Goal: Task Accomplishment & Management: Use online tool/utility

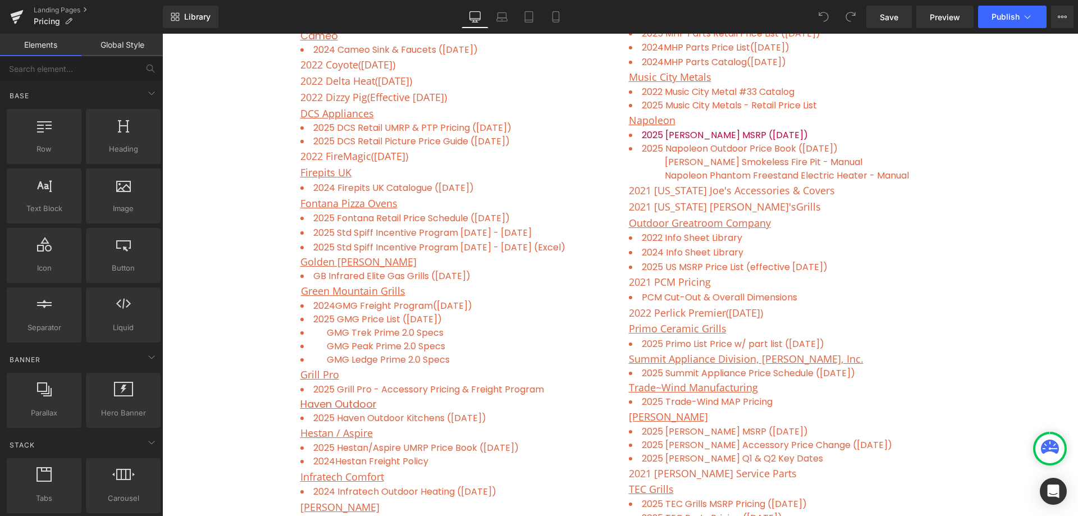
scroll to position [674, 0]
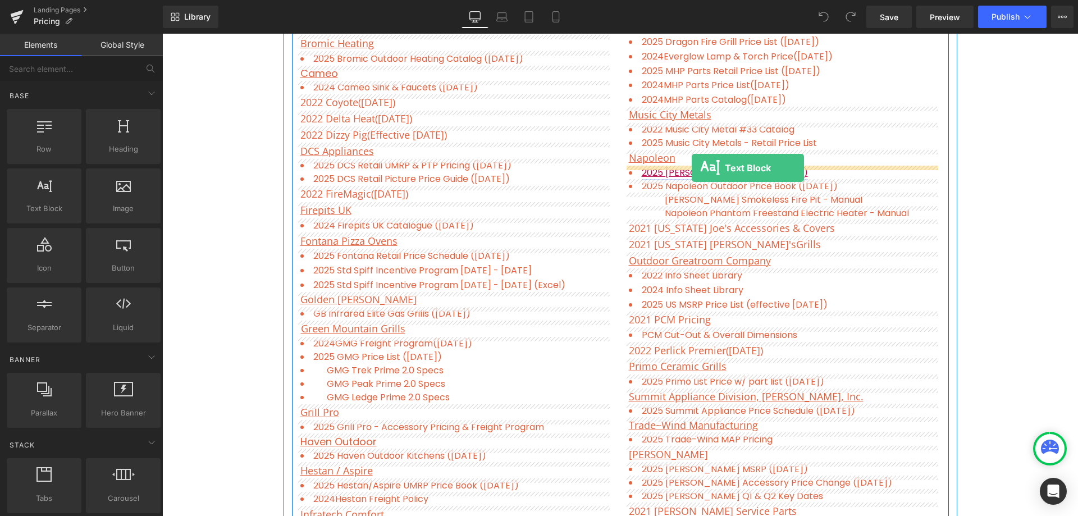
drag, startPoint x: 204, startPoint y: 243, endPoint x: 692, endPoint y: 168, distance: 493.3
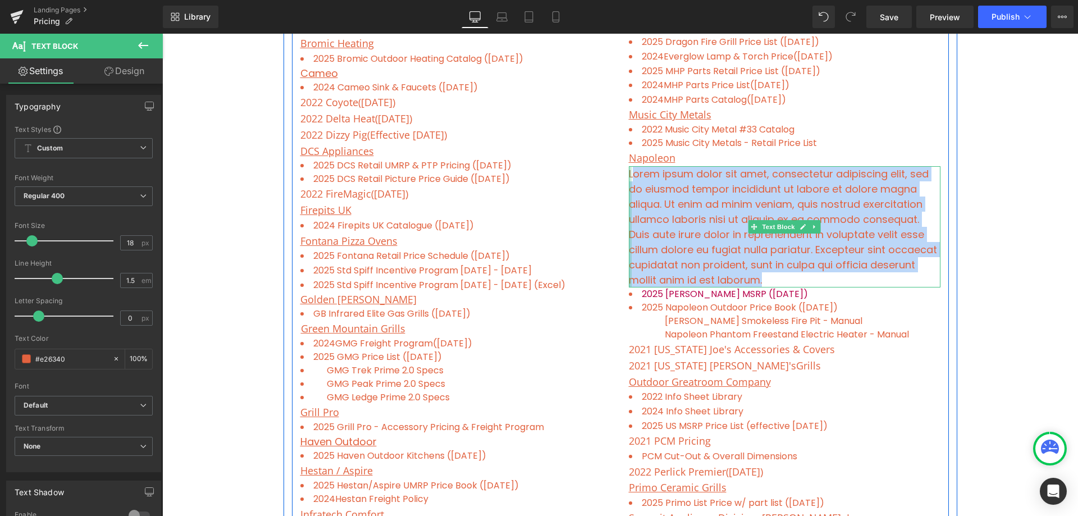
drag, startPoint x: 803, startPoint y: 281, endPoint x: 627, endPoint y: 173, distance: 206.3
click at [629, 173] on div "Lorem ipsum dolor sit amet, consectetur adipiscing elit, sed do eiusmod tempor …" at bounding box center [785, 226] width 312 height 121
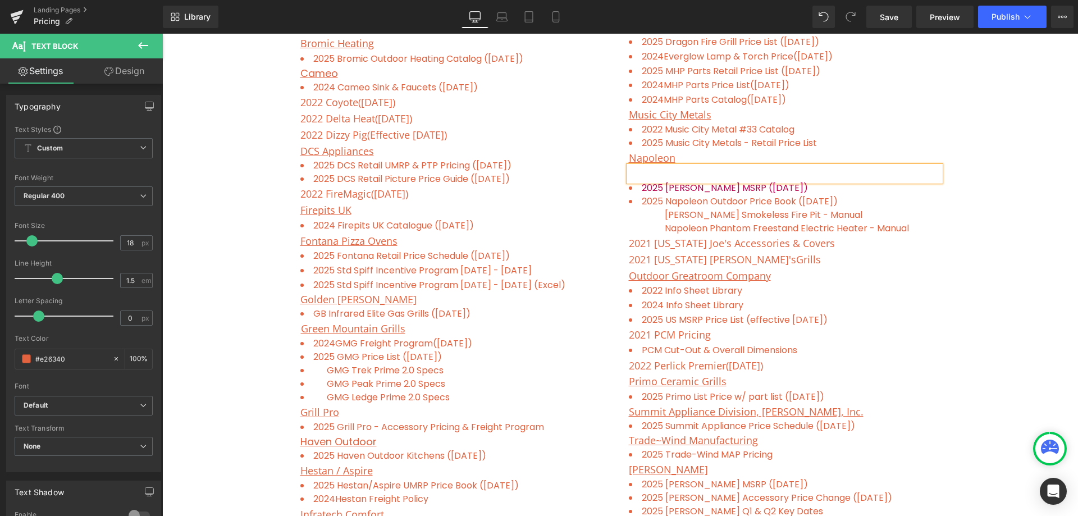
click at [803, 173] on p at bounding box center [785, 173] width 312 height 15
click at [857, 149] on icon at bounding box center [855, 150] width 13 height 13
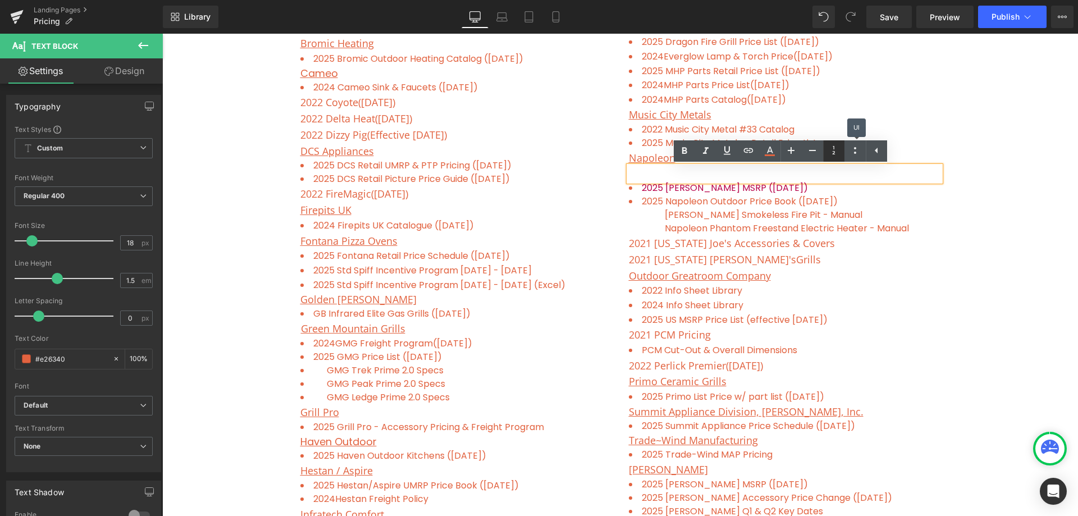
drag, startPoint x: 857, startPoint y: 151, endPoint x: 834, endPoint y: 155, distance: 22.9
click at [855, 151] on icon at bounding box center [855, 150] width 13 height 13
click at [812, 150] on icon at bounding box center [812, 150] width 7 height 1
click at [647, 172] on li at bounding box center [785, 172] width 312 height 13
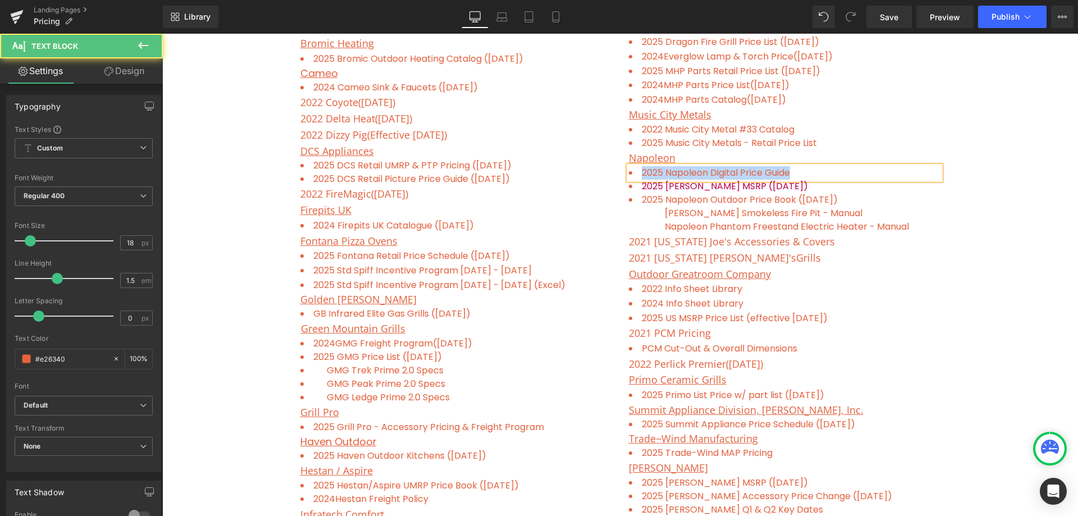
drag, startPoint x: 800, startPoint y: 169, endPoint x: 638, endPoint y: 175, distance: 163.0
click at [638, 175] on li "2025 Napoleon Digital Price Guide" at bounding box center [785, 172] width 312 height 13
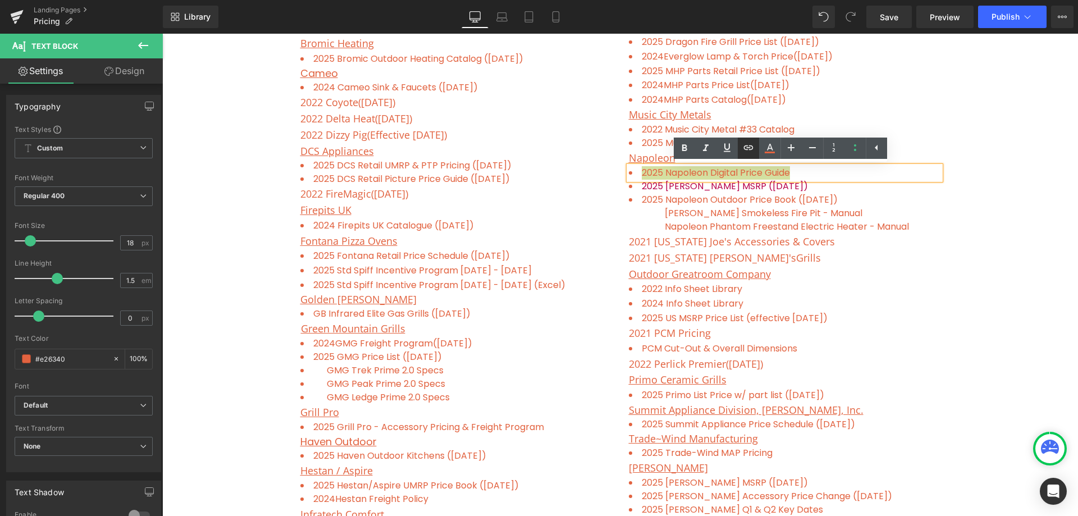
click at [748, 147] on icon at bounding box center [748, 147] width 13 height 13
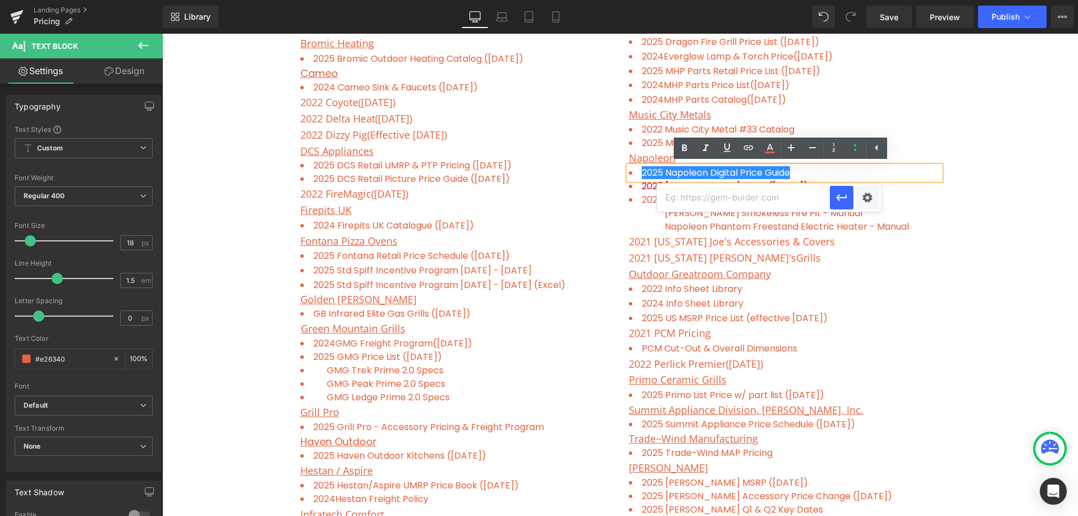
click at [696, 191] on input "text" at bounding box center [743, 198] width 173 height 28
paste input "https://pricebook.napoleon.com/en/ufhx/grills/products"
type input "https://pricebook.napoleon.com/en/ufhx/grills/products"
click at [849, 194] on button "button" at bounding box center [842, 198] width 24 height 24
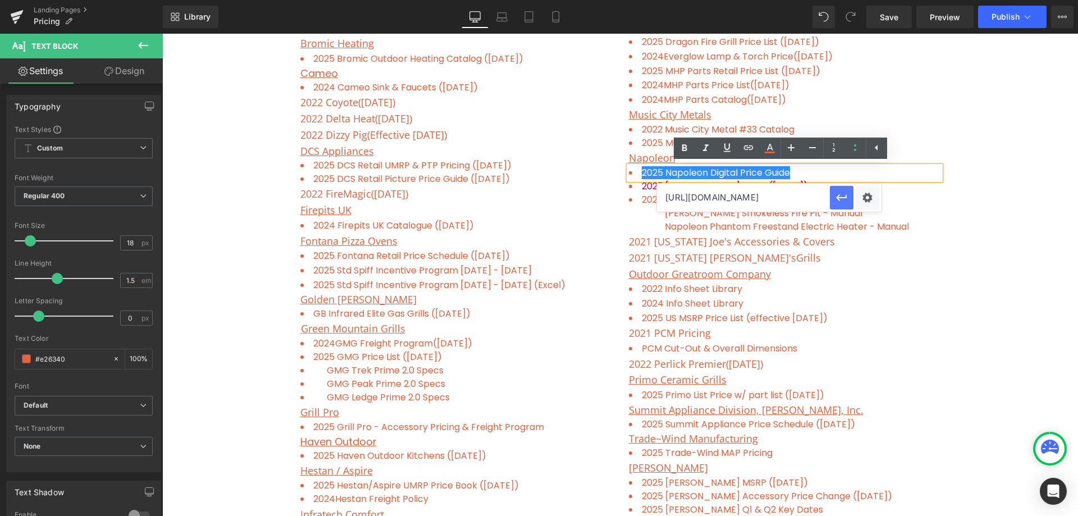
scroll to position [0, 0]
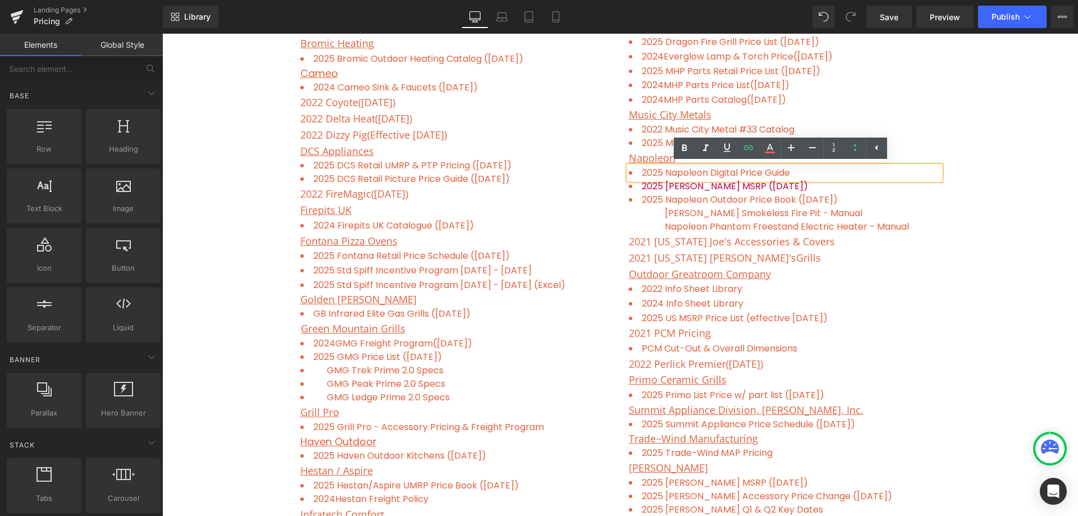
click at [969, 260] on div "Freight Program ( updated on 06/06/24 ) Contractor Discount List Text Block Row…" at bounding box center [620, 282] width 916 height 1313
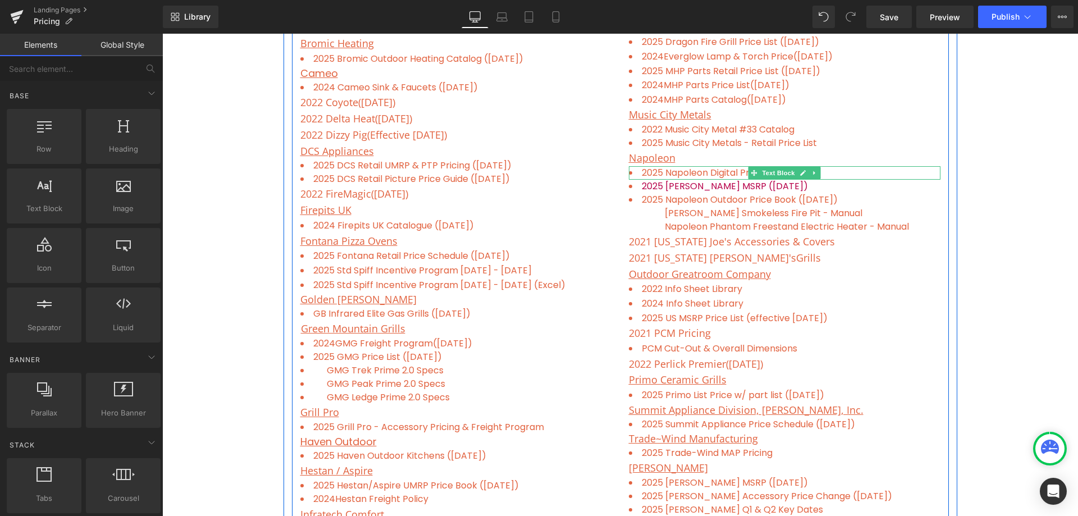
click at [840, 171] on li "2025 Napoleon Digital Price Guide" at bounding box center [785, 172] width 312 height 13
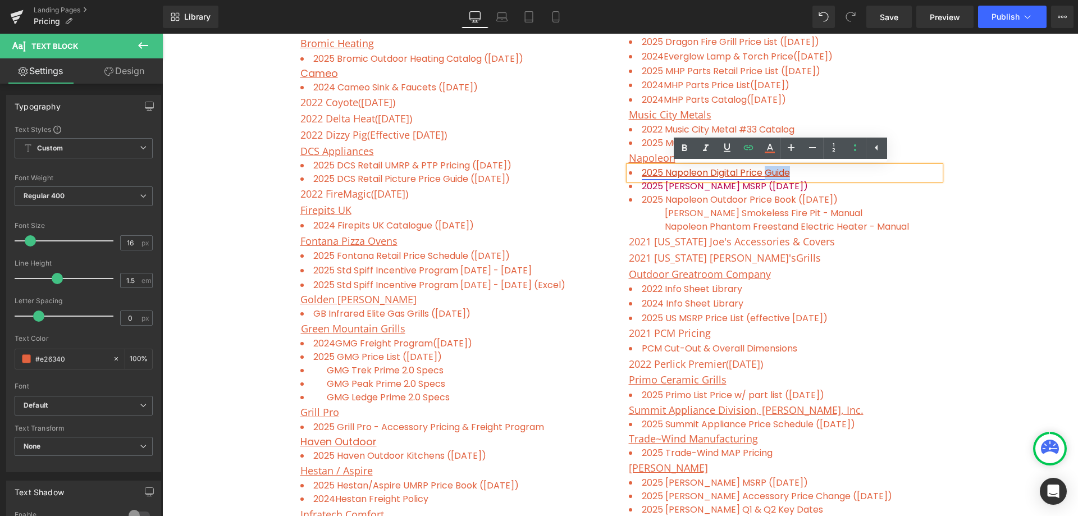
drag, startPoint x: 762, startPoint y: 172, endPoint x: 786, endPoint y: 172, distance: 24.2
click at [786, 172] on link "2025 Napoleon Digital Price Guide" at bounding box center [716, 172] width 148 height 13
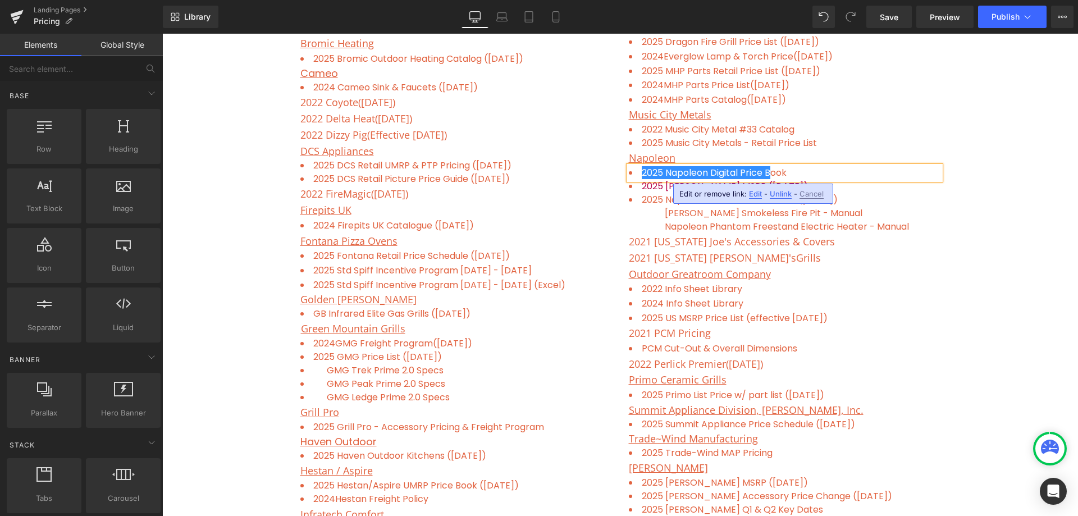
click at [972, 184] on div "Freight Program ( updated on 06/06/24 ) Contractor Discount List Text Block Row…" at bounding box center [620, 282] width 916 height 1313
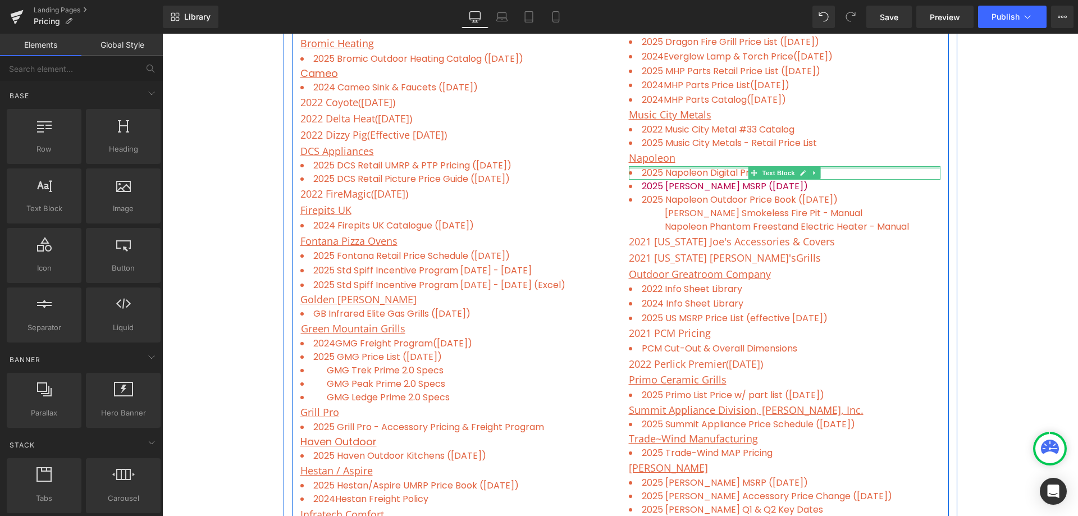
click at [849, 173] on li "2025 Napoleon Digital Price B ook" at bounding box center [785, 172] width 312 height 13
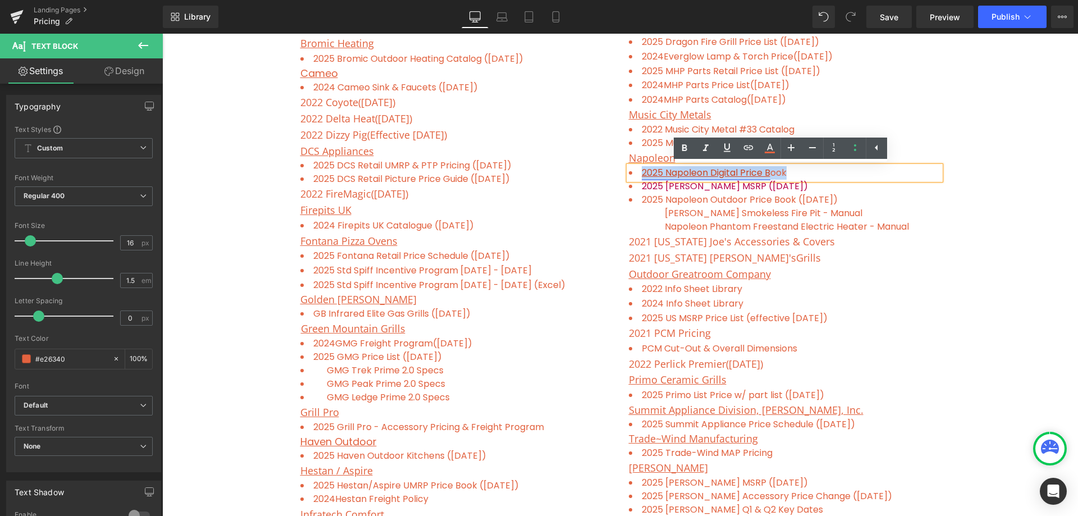
drag, startPoint x: 839, startPoint y: 171, endPoint x: 639, endPoint y: 168, distance: 200.0
click at [639, 168] on li "2025 Napoleon Digital Price B ook" at bounding box center [785, 172] width 312 height 13
click at [747, 146] on icon at bounding box center [749, 147] width 10 height 4
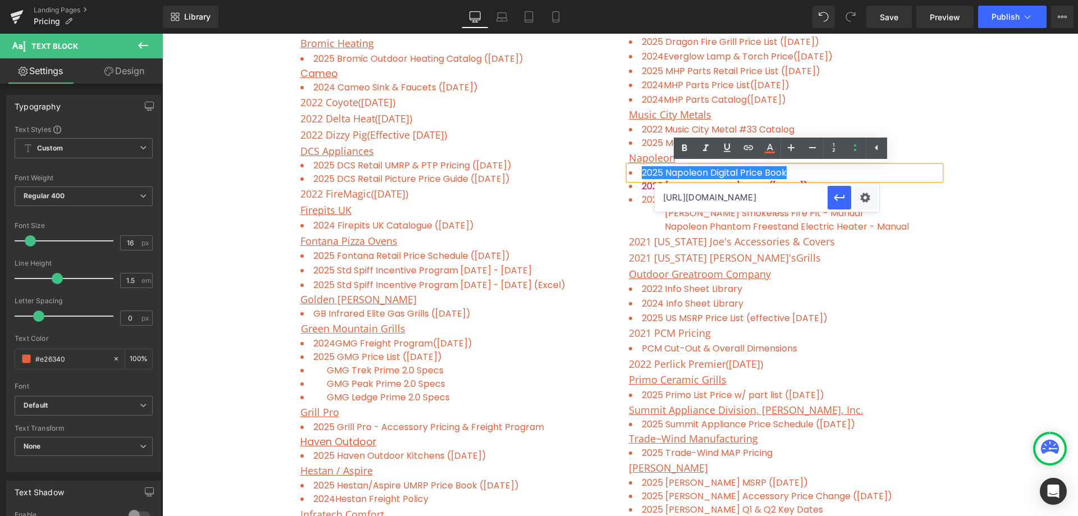
click at [728, 196] on input "https://pricebook.napoleon.com/en/ufhx/grills/products" at bounding box center [741, 198] width 173 height 28
paste input "https://pricebook.napoleon.com/en/ufhx/grills/products"
type input "https://pricebook.napoleon.com/en/ufhx/grills/products"
click at [843, 196] on icon "button" at bounding box center [839, 197] width 13 height 13
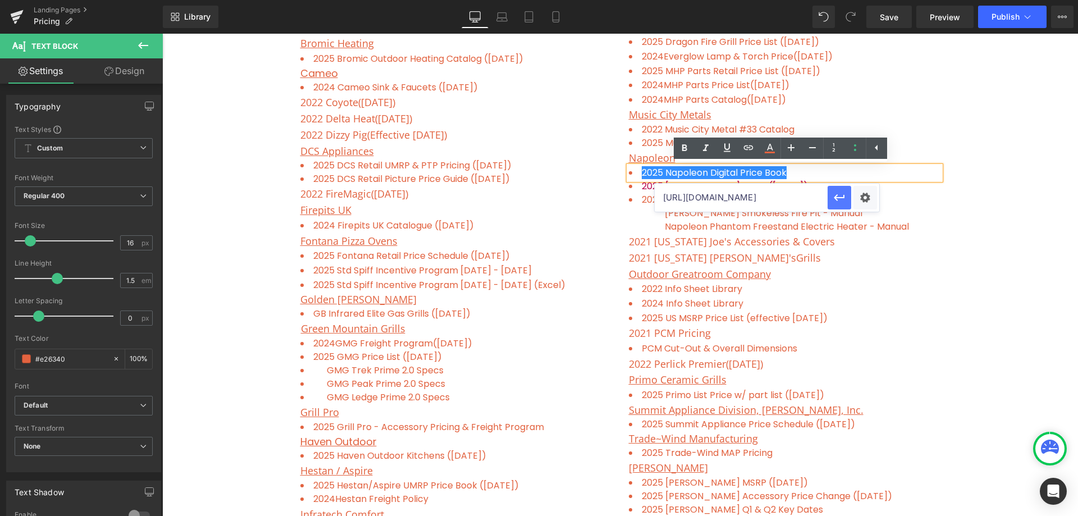
scroll to position [0, 0]
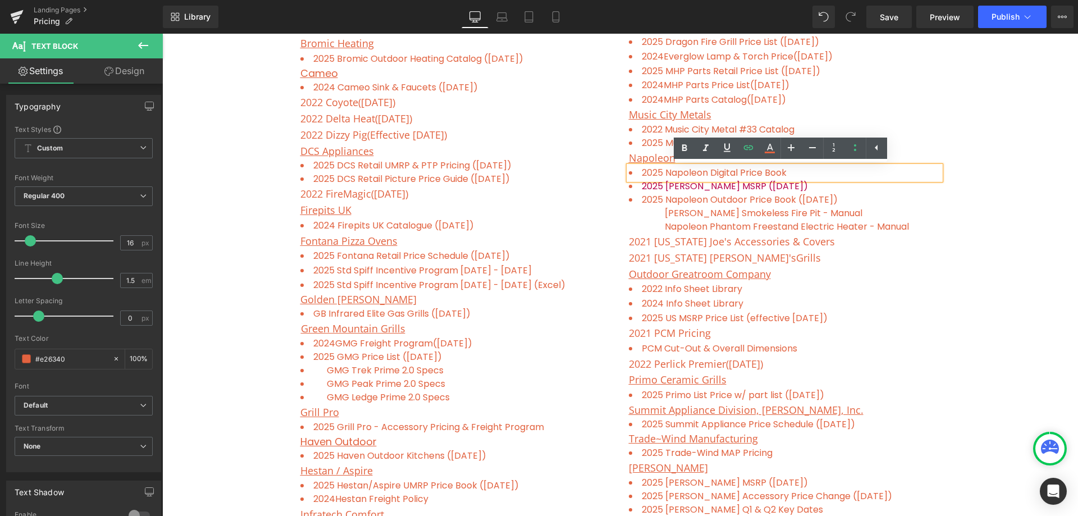
click at [1004, 238] on div "Freight Program ( updated on 06/06/24 ) Contractor Discount List Text Block Row…" at bounding box center [620, 282] width 916 height 1313
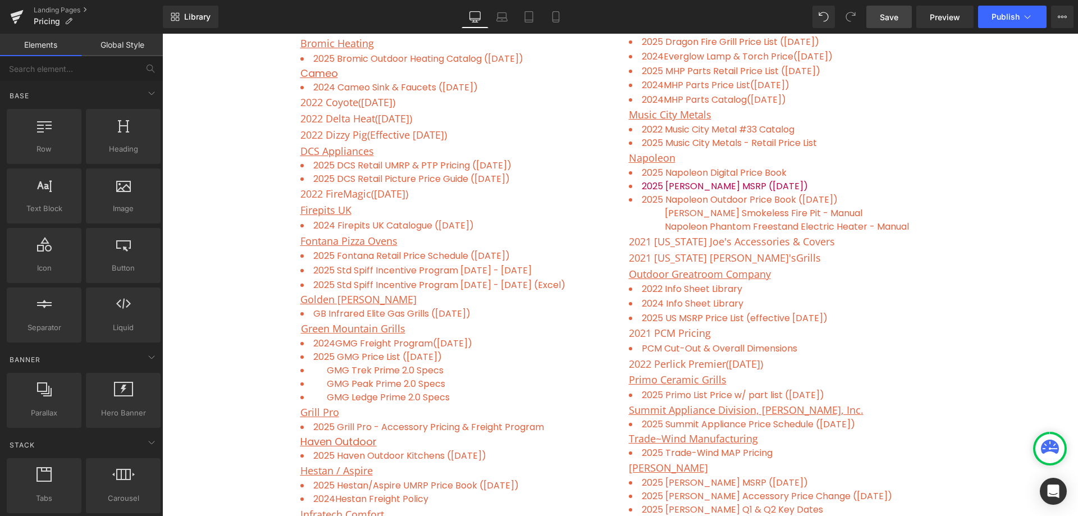
click at [895, 14] on span "Save" at bounding box center [889, 17] width 19 height 12
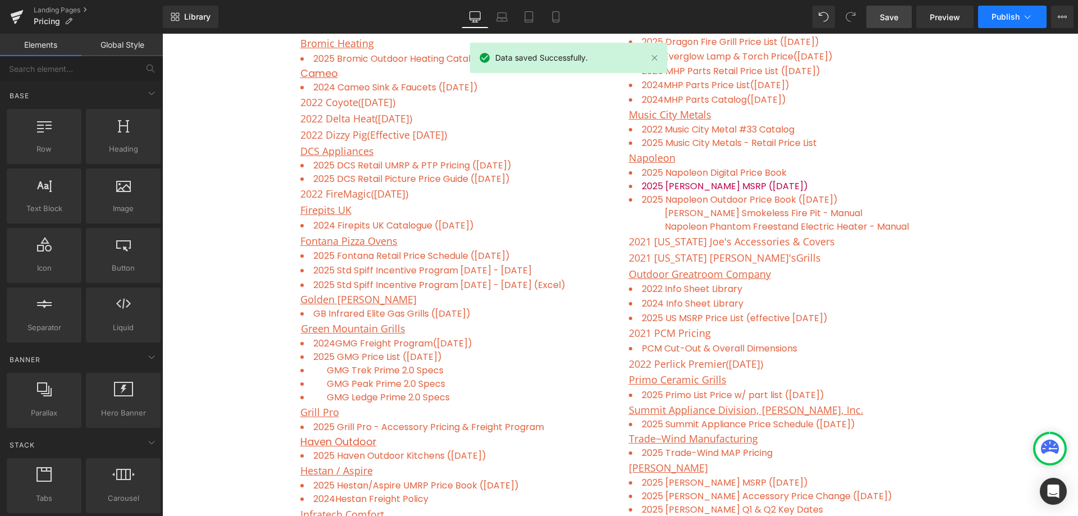
click at [1006, 19] on span "Publish" at bounding box center [1006, 16] width 28 height 9
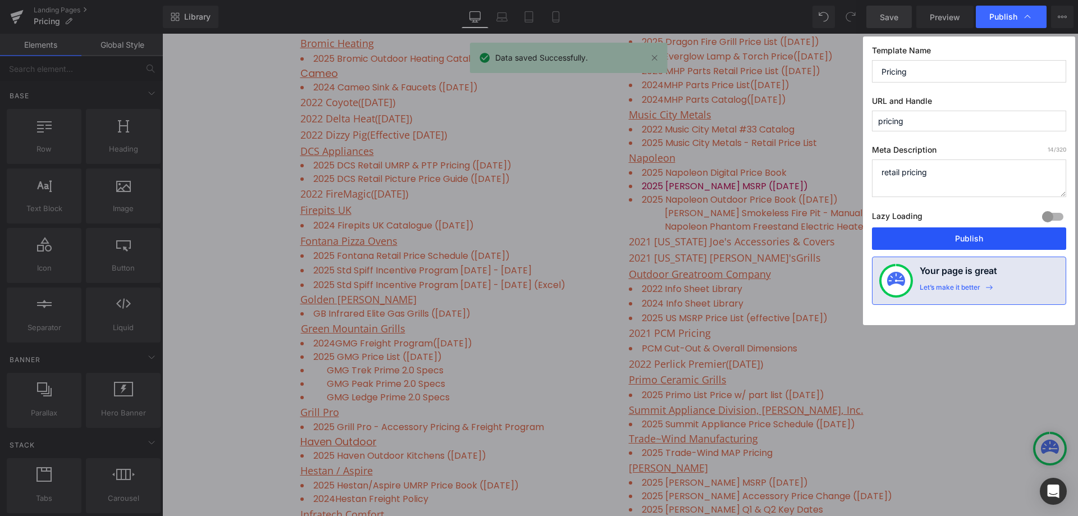
click at [978, 249] on button "Publish" at bounding box center [969, 238] width 194 height 22
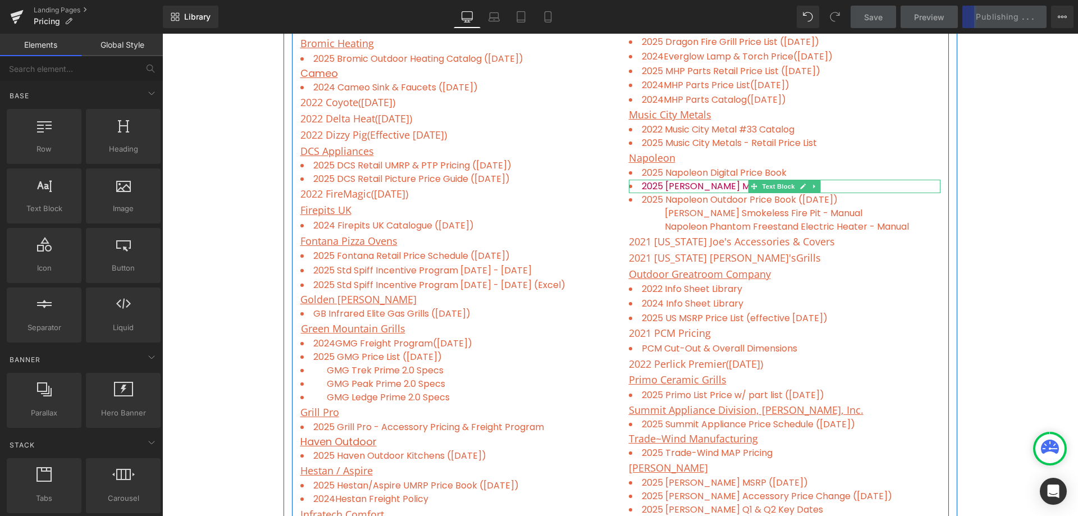
click at [837, 189] on li "2025 Napoleon Tariff MSRP (04/01/25)" at bounding box center [785, 186] width 312 height 13
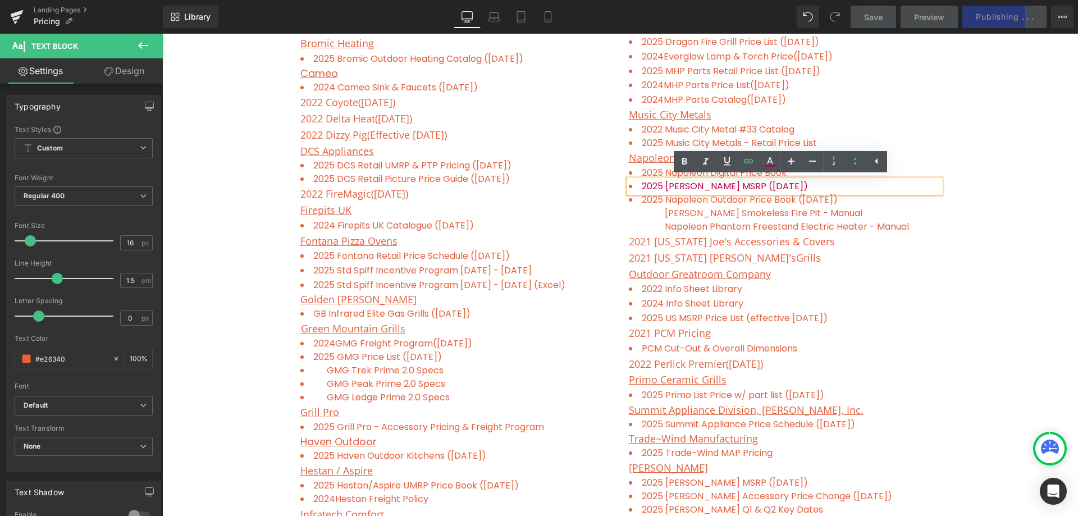
drag, startPoint x: 840, startPoint y: 186, endPoint x: 626, endPoint y: 190, distance: 214.6
click at [629, 190] on li "2025 Napoleon Tariff MSRP (04/01/25)" at bounding box center [785, 186] width 312 height 13
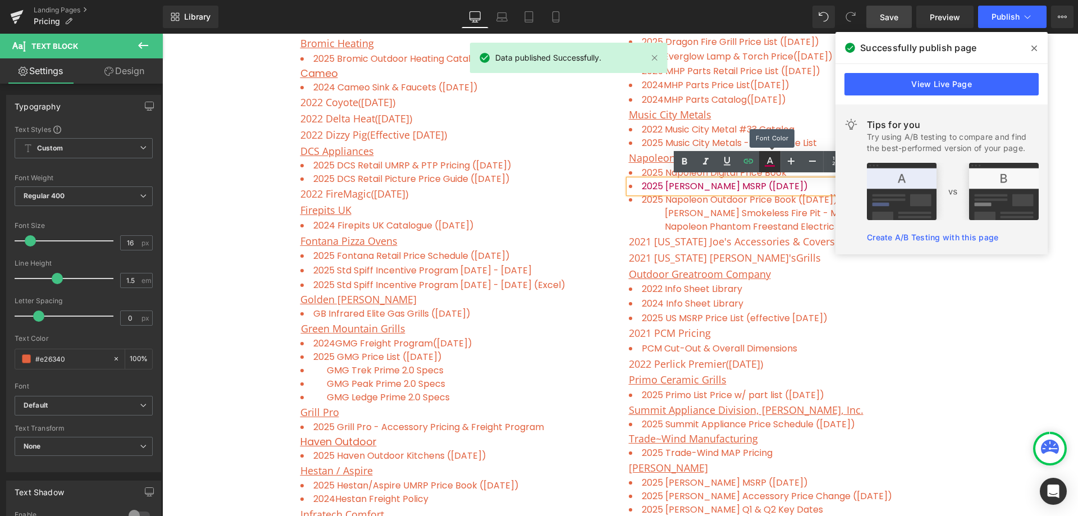
click at [776, 162] on icon at bounding box center [769, 161] width 13 height 13
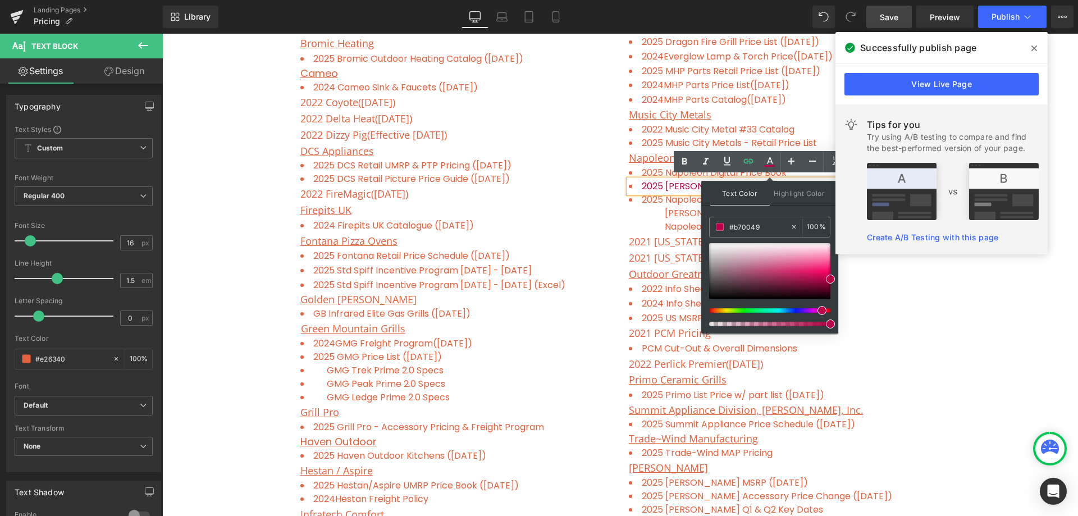
click at [929, 278] on p "Outdoor Greatroom Company" at bounding box center [785, 274] width 312 height 16
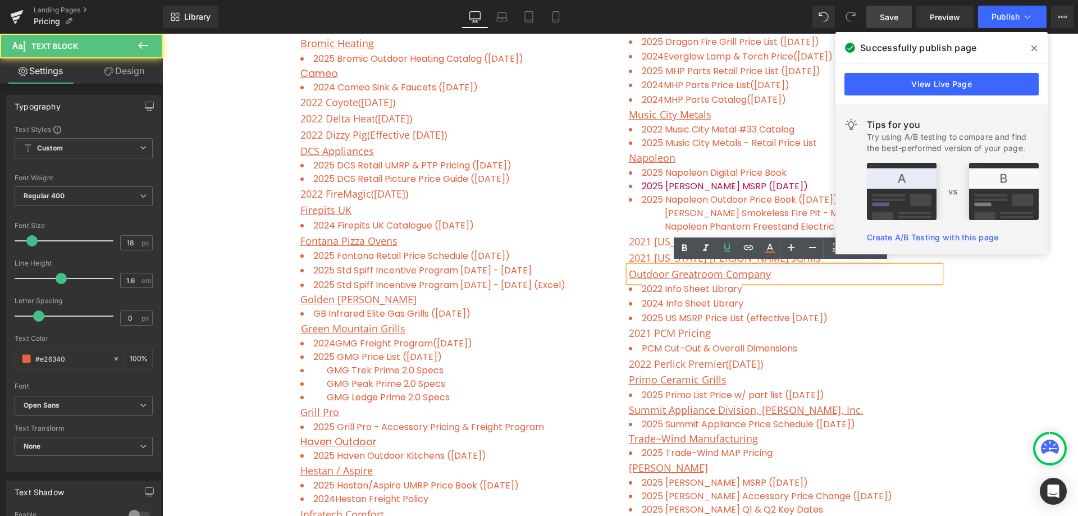
click at [781, 210] on span "Text Block" at bounding box center [778, 213] width 37 height 13
click at [1031, 54] on span at bounding box center [1035, 48] width 18 height 18
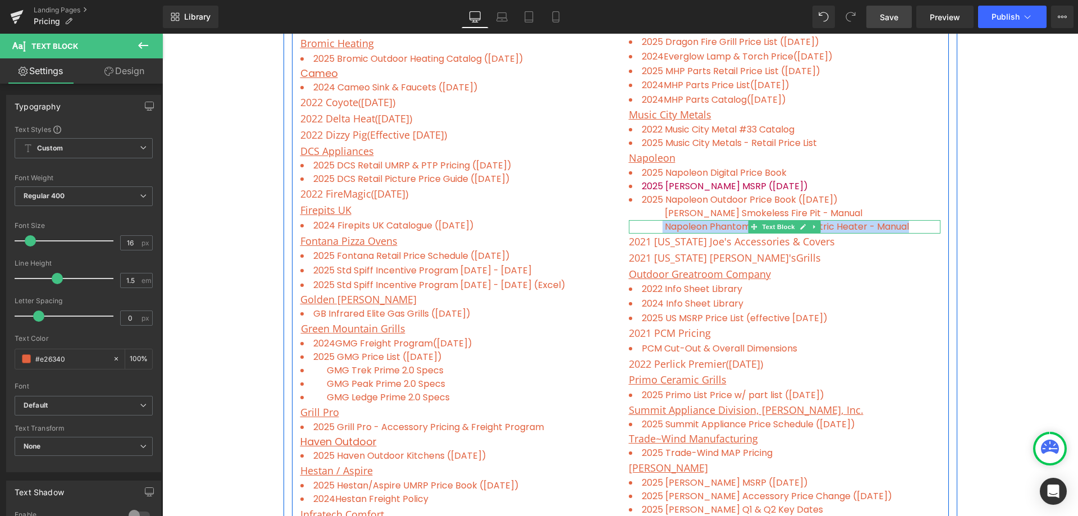
drag, startPoint x: 922, startPoint y: 226, endPoint x: 661, endPoint y: 225, distance: 260.6
click at [661, 225] on p "Napoleon Phantom Freestand Electric Heater - Manual" at bounding box center [785, 226] width 312 height 13
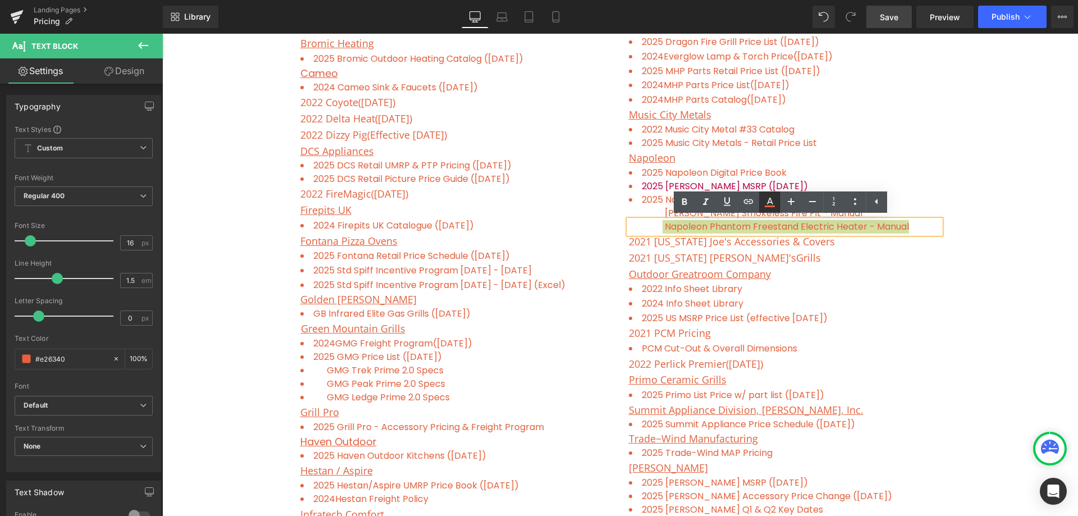
click at [779, 198] on link at bounding box center [769, 202] width 21 height 21
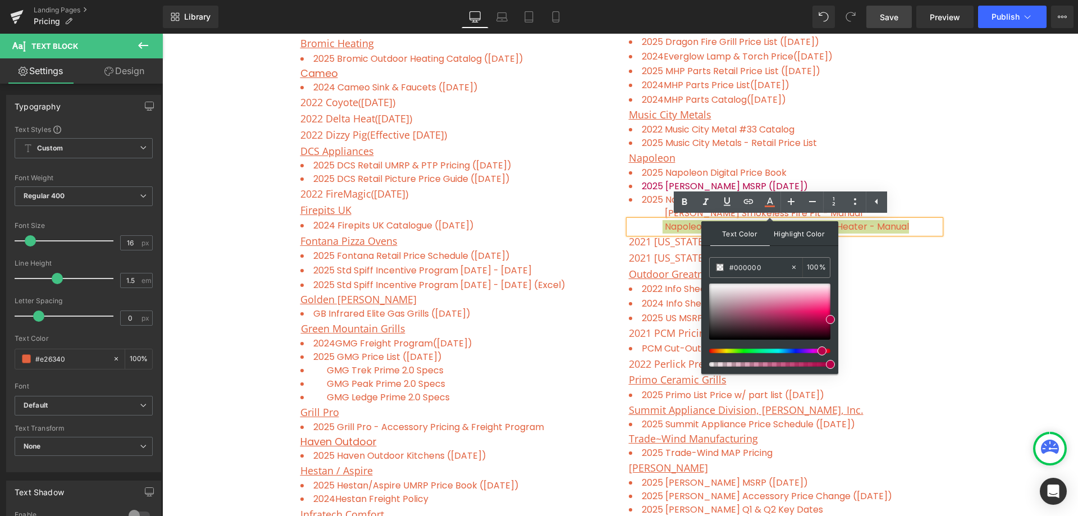
click at [786, 233] on span "Highlight Color" at bounding box center [800, 233] width 60 height 24
click at [745, 239] on span "Text Color" at bounding box center [741, 233] width 60 height 24
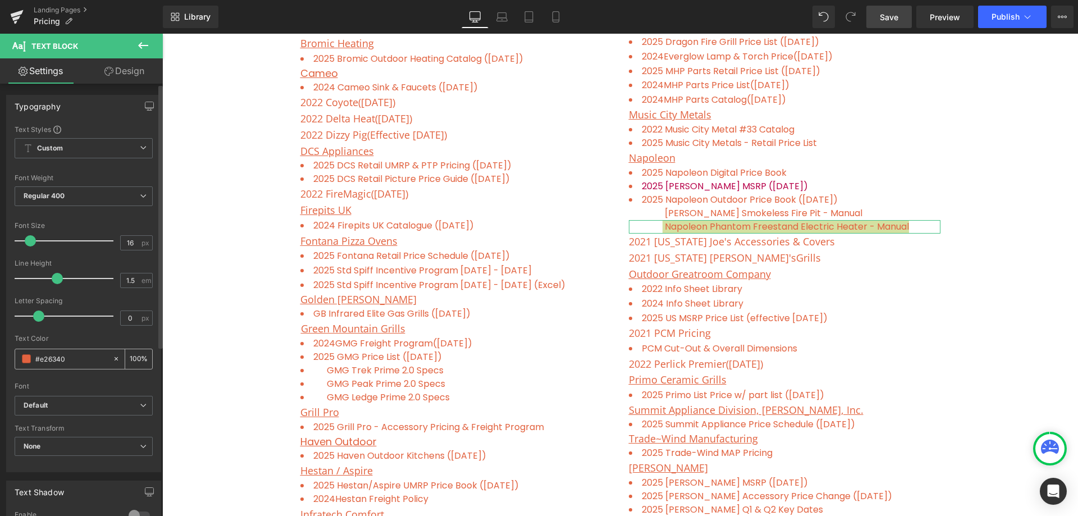
click at [69, 359] on input "#e26340" at bounding box center [71, 359] width 72 height 12
drag, startPoint x: 70, startPoint y: 359, endPoint x: 34, endPoint y: 362, distance: 36.1
click at [34, 362] on div "#e26340" at bounding box center [63, 359] width 97 height 20
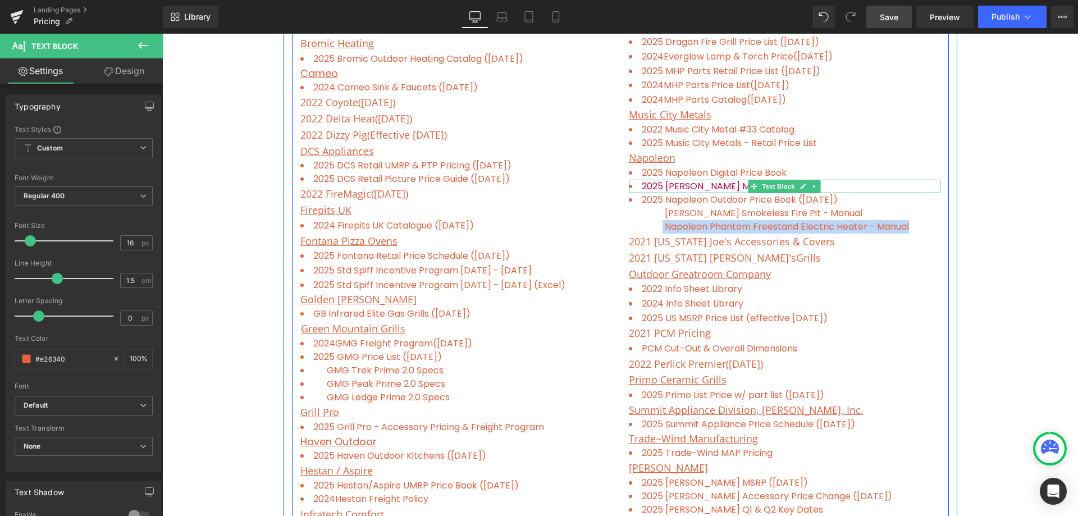
click at [882, 185] on li "2025 Napoleon Tariff MSRP (04/01/25)" at bounding box center [785, 186] width 312 height 13
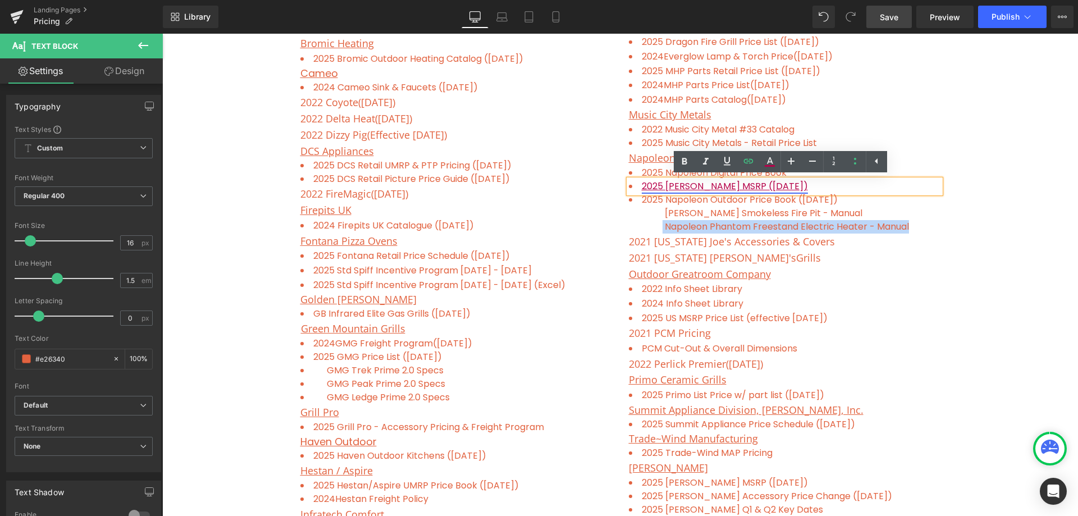
drag, startPoint x: 877, startPoint y: 184, endPoint x: 638, endPoint y: 182, distance: 238.7
click at [638, 182] on li "2025 Napoleon Tariff MSRP (04/01/25)" at bounding box center [785, 186] width 312 height 13
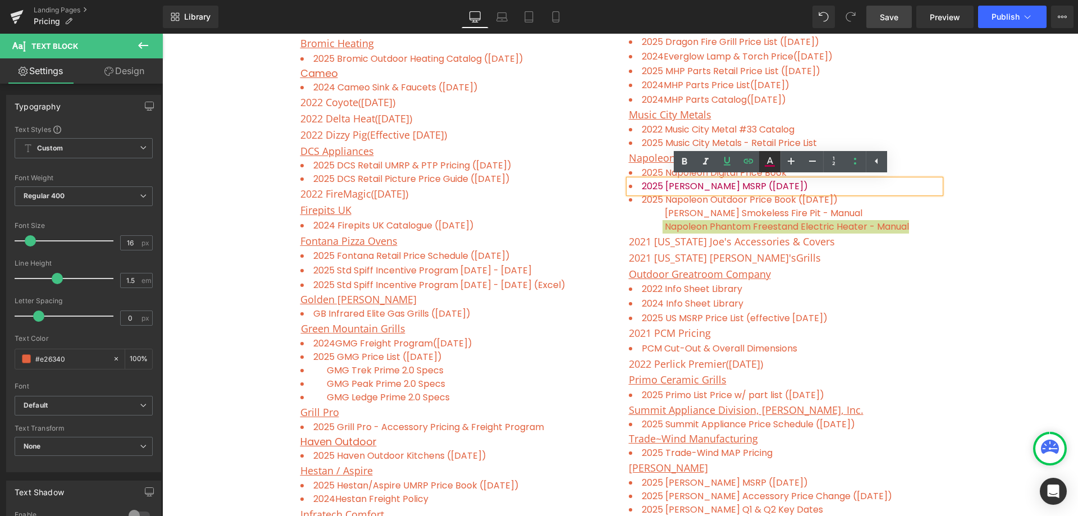
click at [770, 163] on icon at bounding box center [769, 161] width 13 height 13
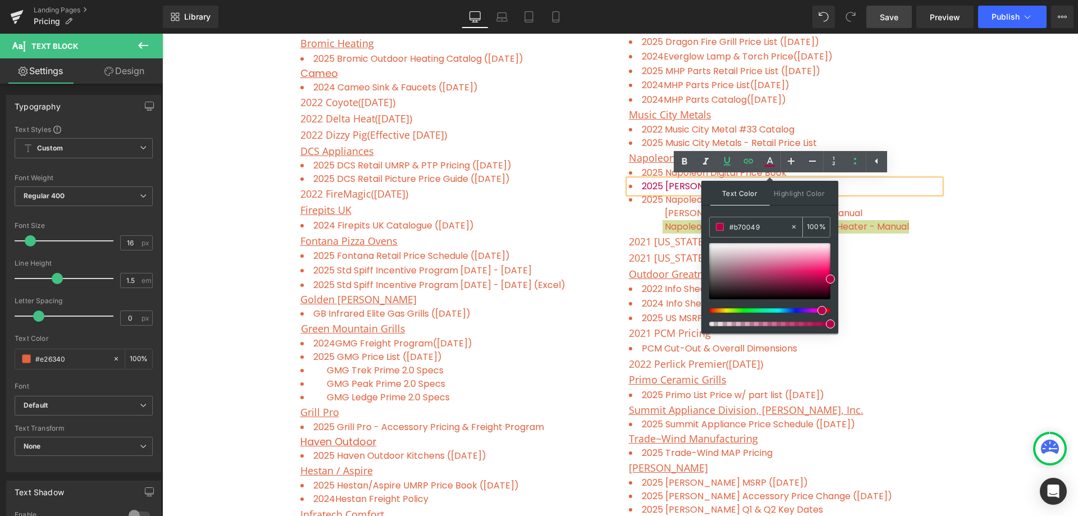
click at [762, 223] on input "#b70049" at bounding box center [760, 227] width 61 height 12
drag, startPoint x: 764, startPoint y: 225, endPoint x: 718, endPoint y: 225, distance: 46.6
click at [718, 225] on div "#b70049" at bounding box center [750, 227] width 80 height 20
paste input "e26340"
type input "#e26340"
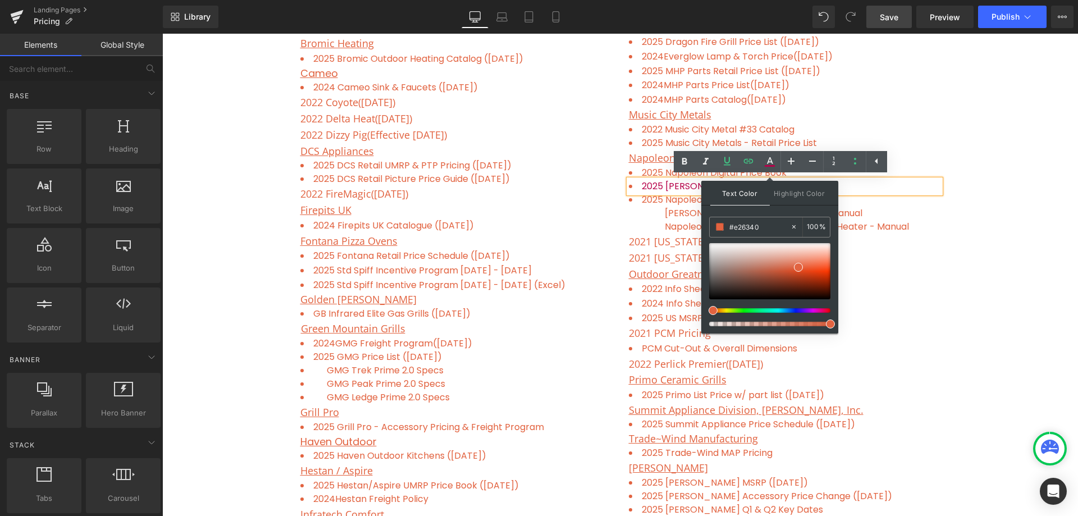
click at [977, 222] on div "Freight Program ( updated on 06/06/24 ) Contractor Discount List Text Block Row…" at bounding box center [620, 282] width 916 height 1313
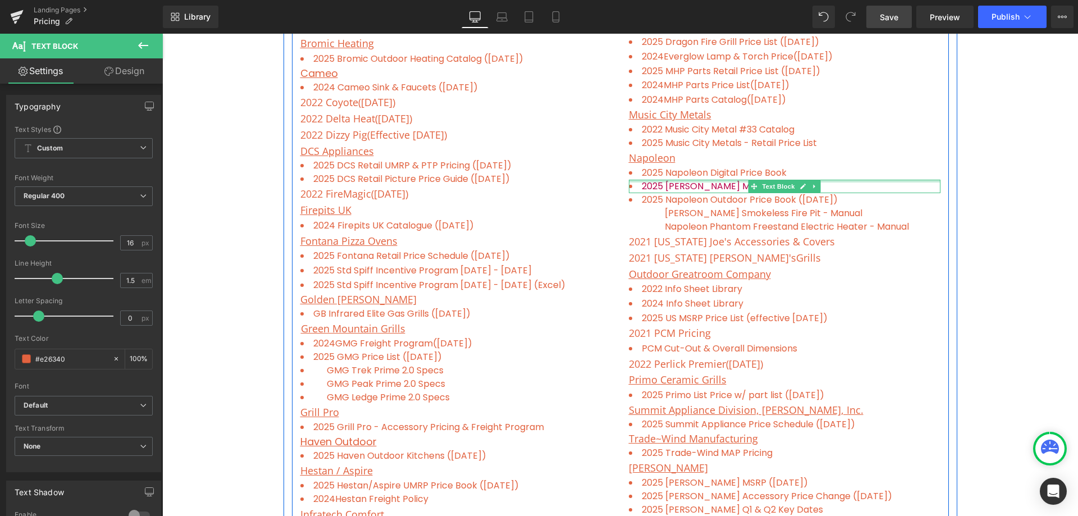
drag, startPoint x: 830, startPoint y: 185, endPoint x: 638, endPoint y: 181, distance: 192.7
click at [638, 181] on div "2025 Napoleon Tariff MSRP (04/01/25) Text Block" at bounding box center [785, 186] width 312 height 13
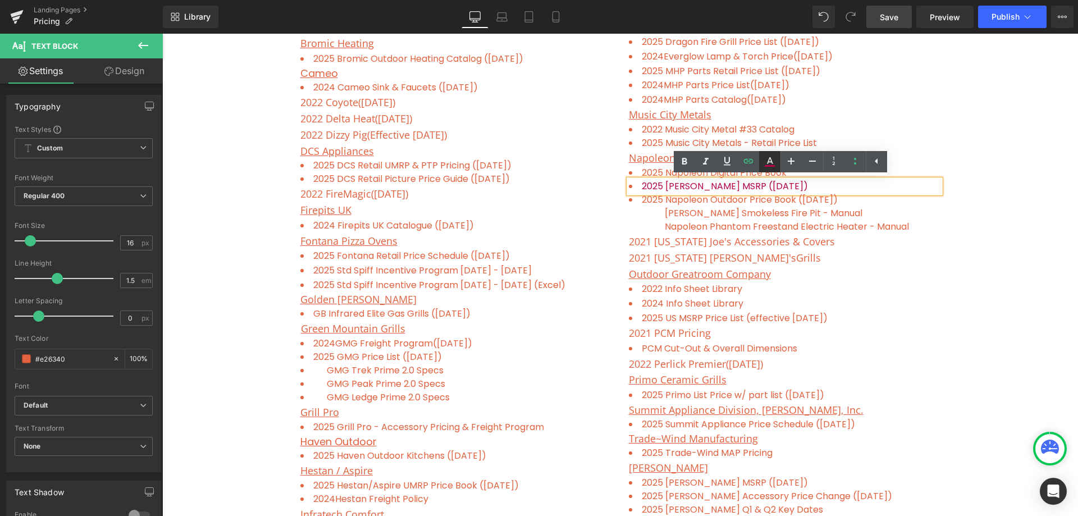
click at [766, 156] on icon at bounding box center [769, 161] width 13 height 13
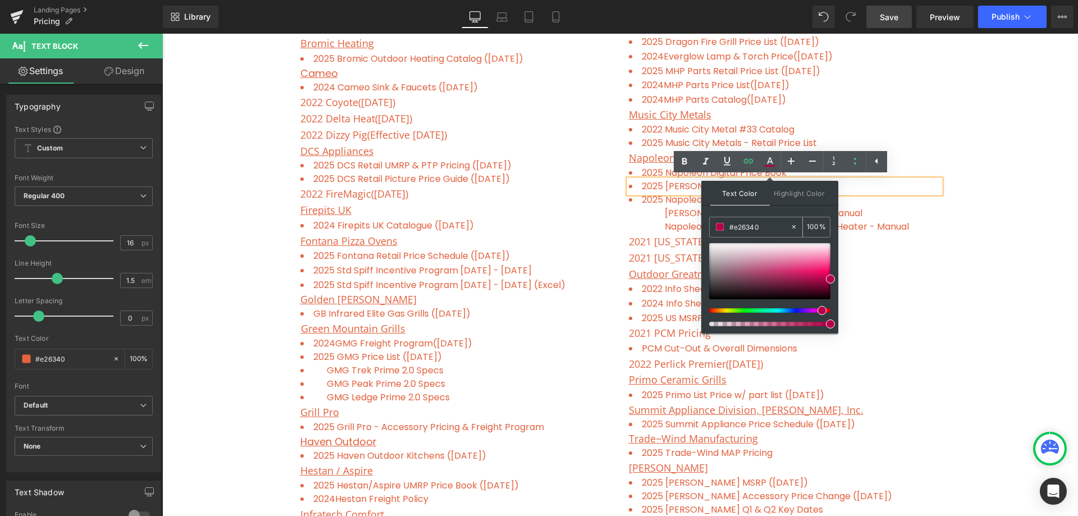
click at [770, 228] on input "#e26340" at bounding box center [760, 227] width 61 height 12
drag, startPoint x: 770, startPoint y: 228, endPoint x: 716, endPoint y: 229, distance: 53.9
click at [716, 229] on div "#e26340" at bounding box center [750, 227] width 80 height 20
paste input "e26340"
type input "#e26340"
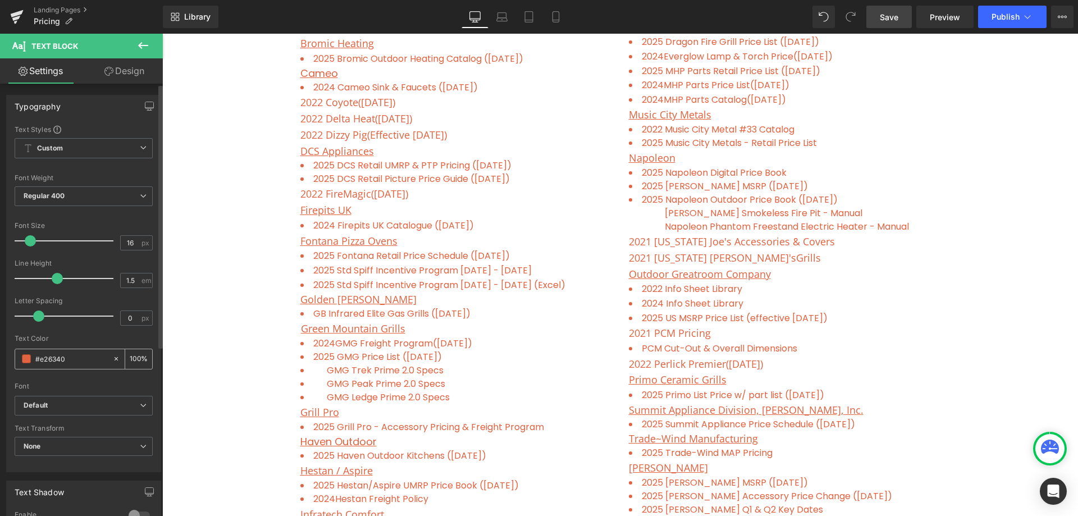
click at [76, 357] on input "#e26340" at bounding box center [71, 359] width 72 height 12
click at [930, 160] on p "Napoleon" at bounding box center [785, 158] width 312 height 16
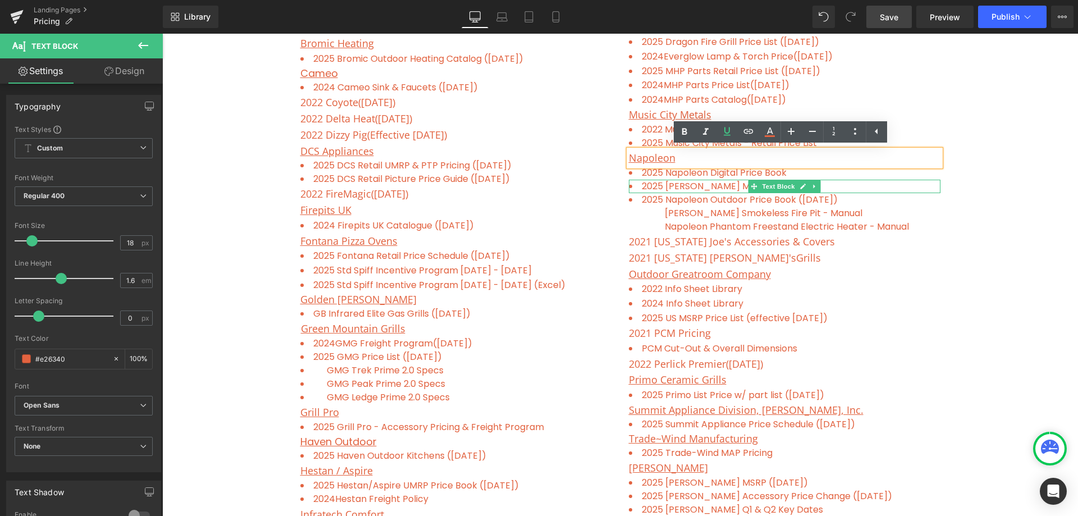
click at [841, 188] on li "2025 Napoleon Tariff MSRP (04/01/25)" at bounding box center [785, 186] width 312 height 13
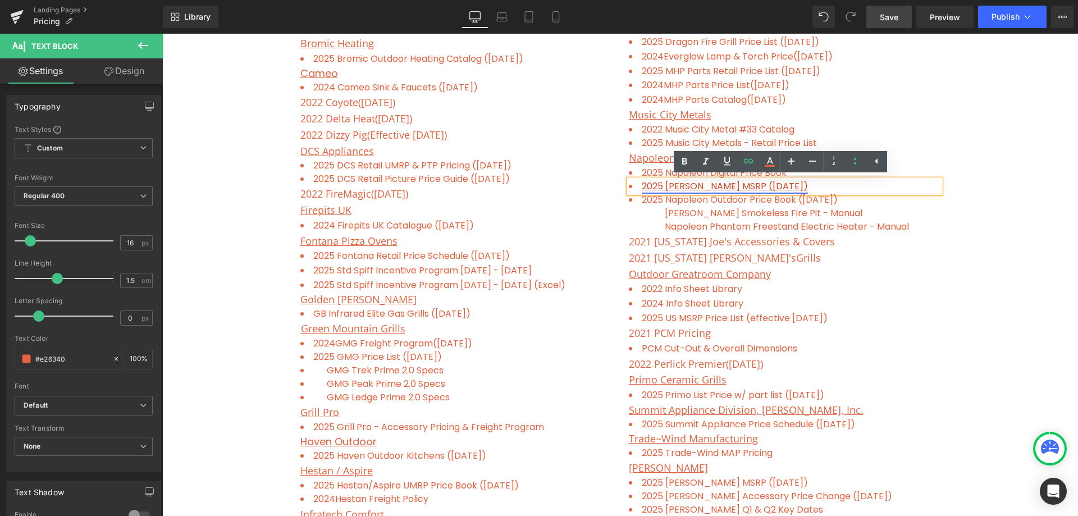
click at [731, 185] on link "2025 Napoleon Tariff MSRP (04/01/25)" at bounding box center [725, 186] width 166 height 13
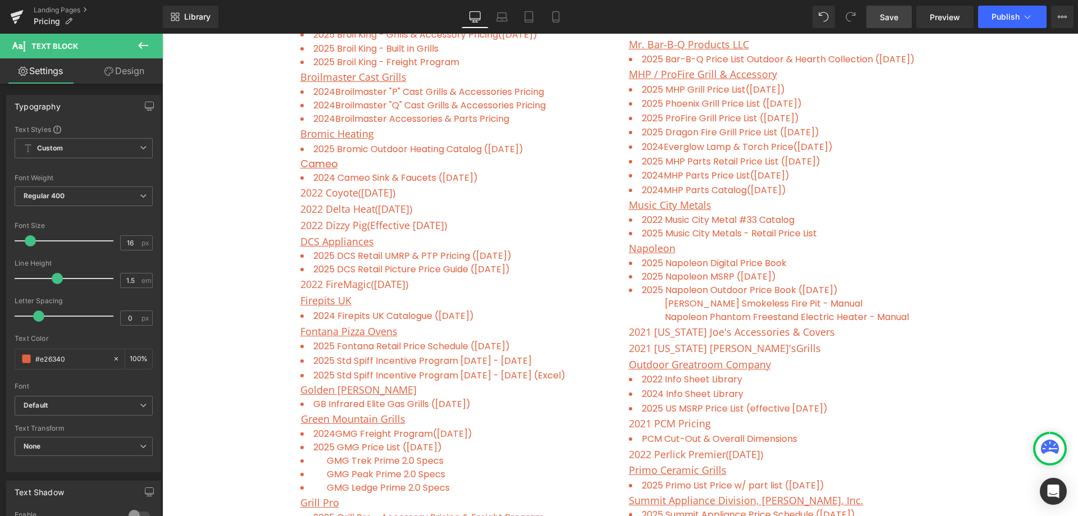
scroll to position [618, 0]
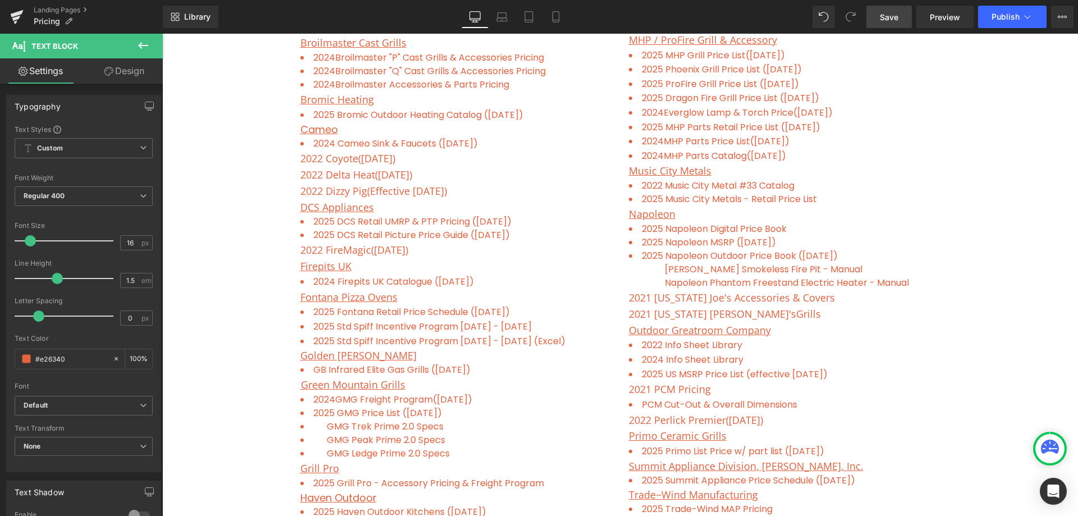
click at [895, 20] on span "Save" at bounding box center [889, 17] width 19 height 12
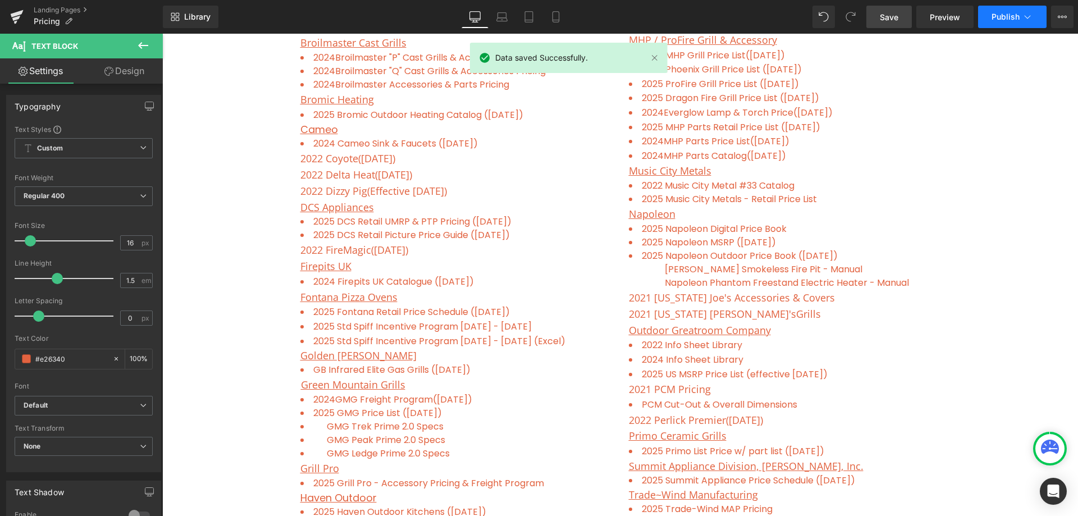
click at [1004, 16] on span "Publish" at bounding box center [1006, 16] width 28 height 9
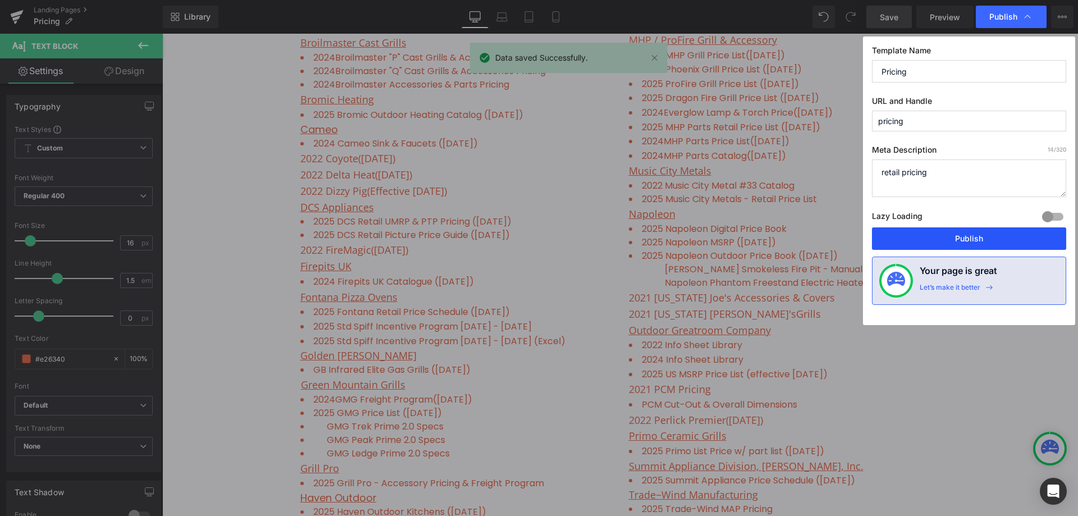
click at [987, 234] on button "Publish" at bounding box center [969, 238] width 194 height 22
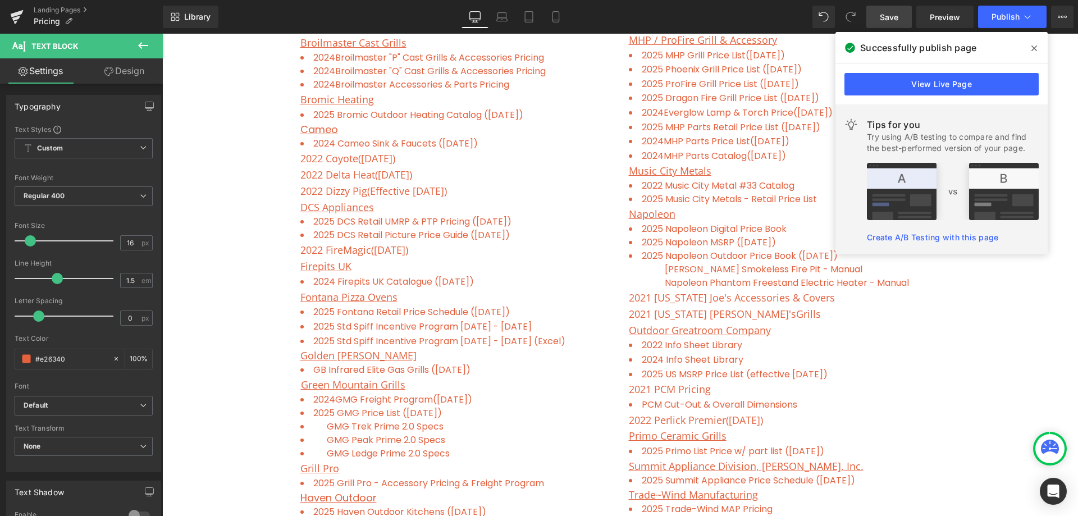
click at [1038, 45] on span at bounding box center [1035, 48] width 18 height 18
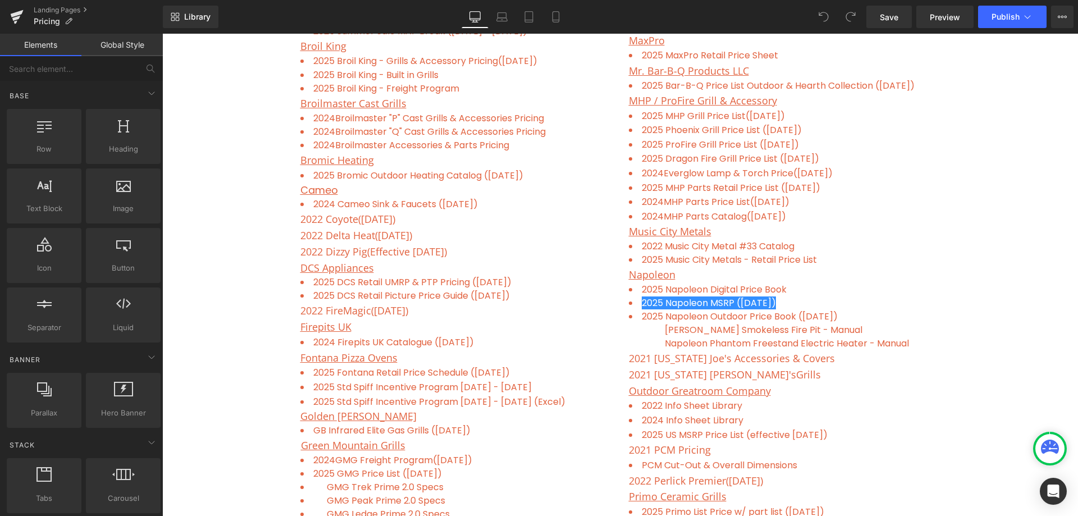
scroll to position [562, 0]
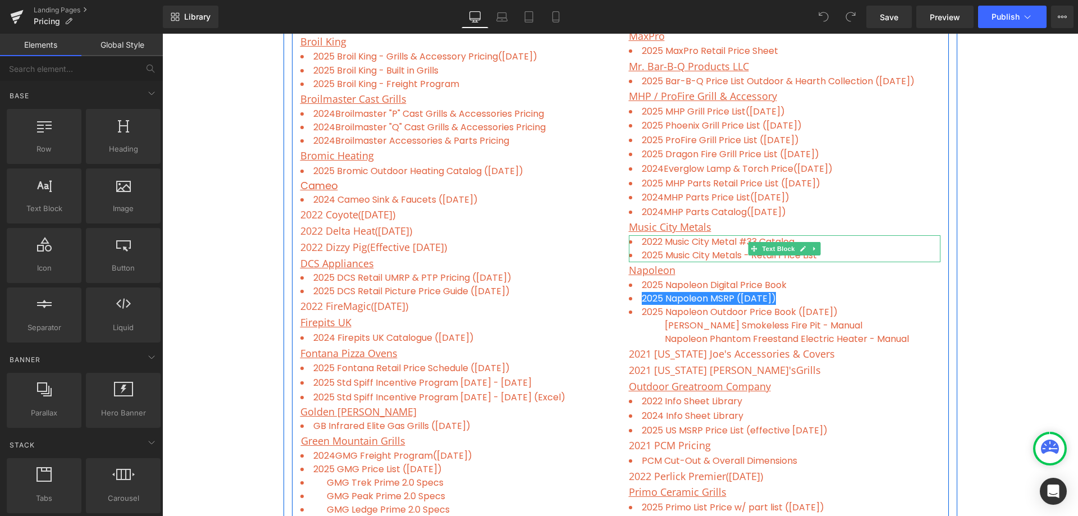
click at [910, 257] on li "2025 Music City Metals - Retail Price List" at bounding box center [785, 255] width 312 height 13
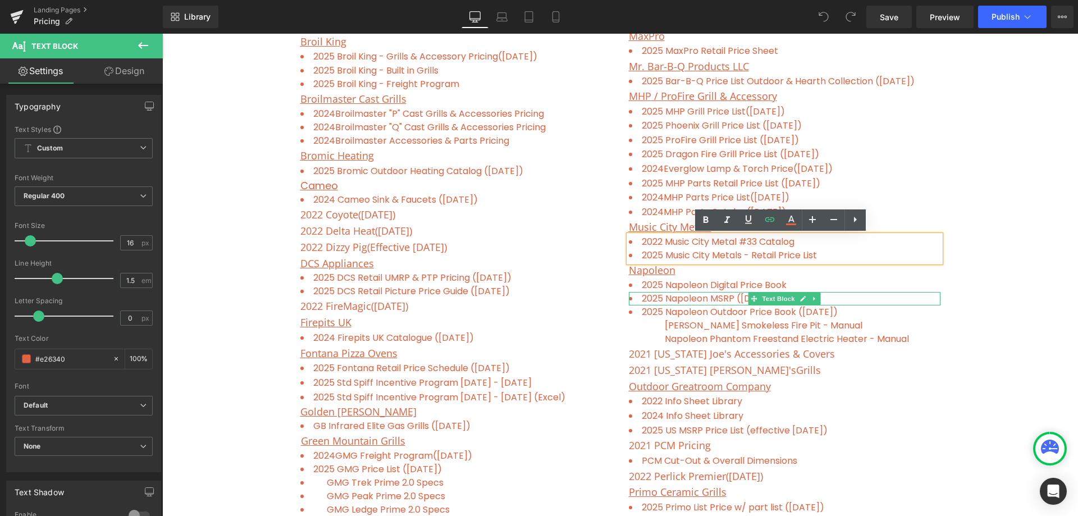
click at [849, 297] on li "2025 Napoleon MSRP ([DATE])" at bounding box center [785, 298] width 312 height 13
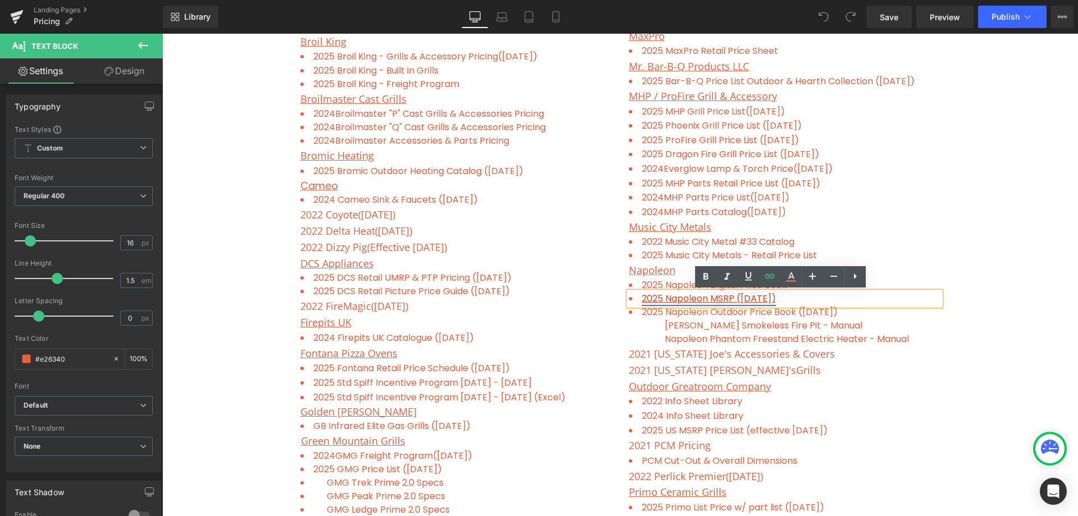
drag, startPoint x: 828, startPoint y: 294, endPoint x: 638, endPoint y: 299, distance: 191.0
click at [638, 299] on li "2025 Napoleon MSRP ([DATE])" at bounding box center [785, 298] width 312 height 13
click at [768, 274] on icon at bounding box center [770, 276] width 10 height 4
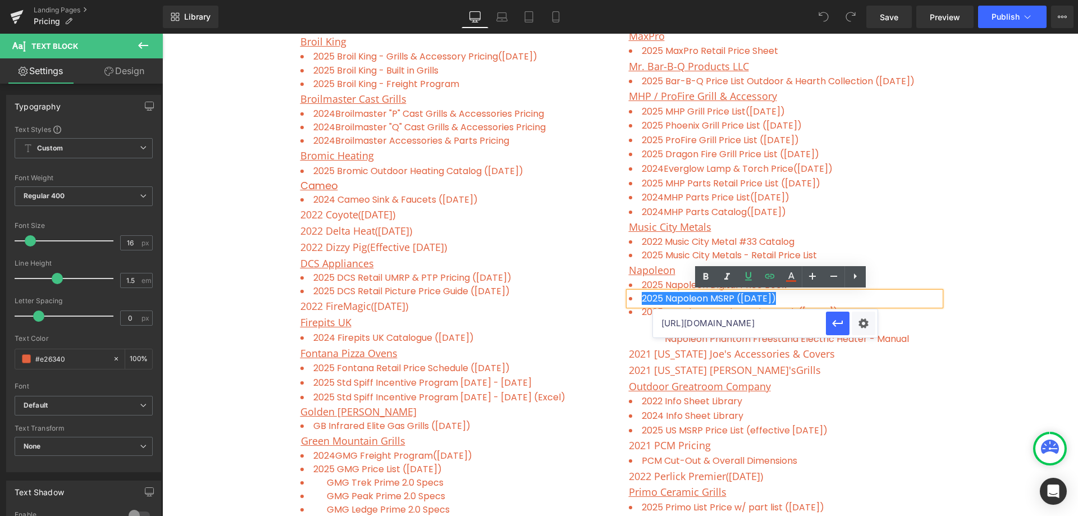
scroll to position [0, 280]
drag, startPoint x: 823, startPoint y: 358, endPoint x: 890, endPoint y: 321, distance: 76.4
paste input "[PERSON_NAME]-2025-[GEOGRAPHIC_DATA]-Dealer-Pricing-[DATE]_v2_UPC.pdf?v=1755619…"
type input "[URL][DOMAIN_NAME][DATE]"
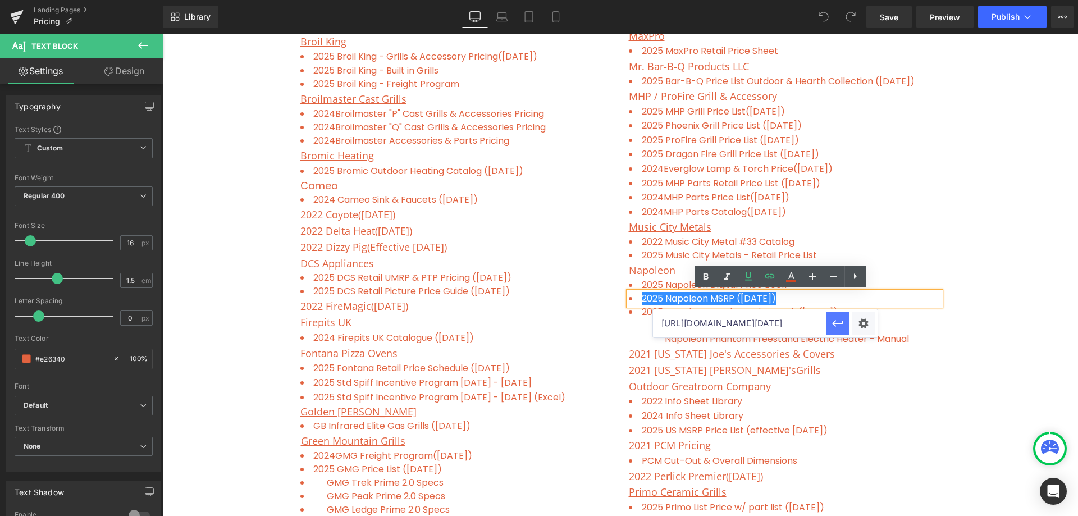
click at [835, 320] on icon "button" at bounding box center [837, 323] width 13 height 13
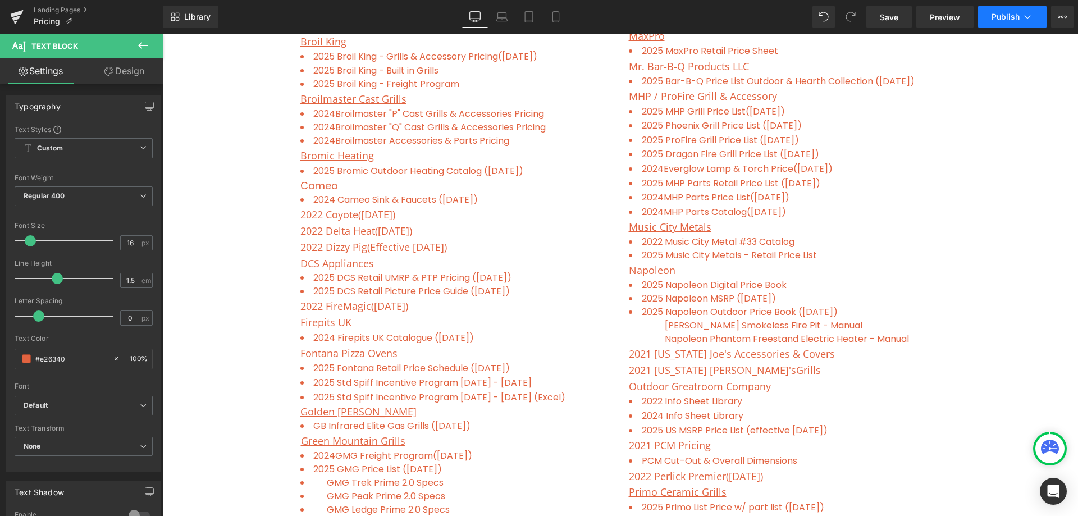
click at [1001, 15] on span "Publish" at bounding box center [1006, 16] width 28 height 9
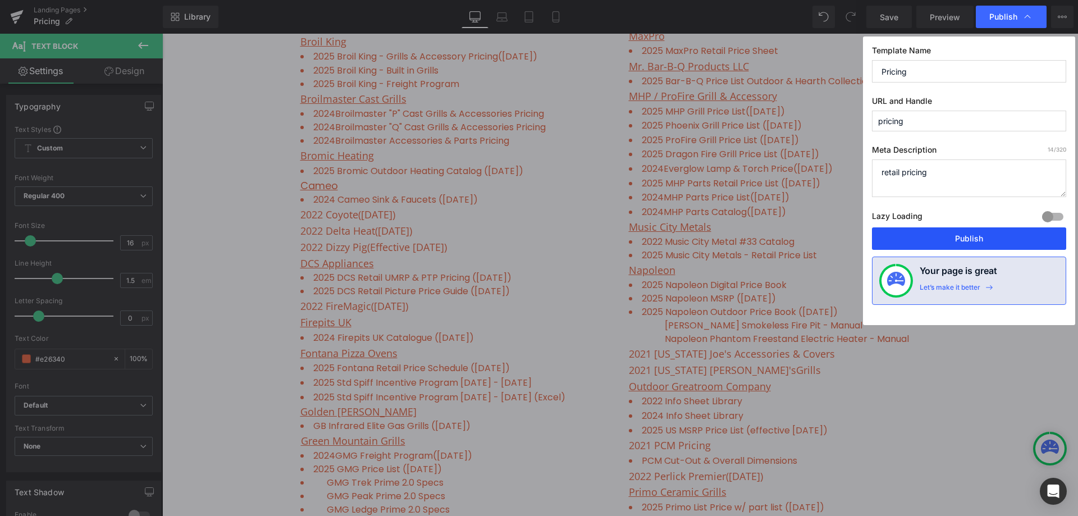
click at [977, 236] on button "Publish" at bounding box center [969, 238] width 194 height 22
